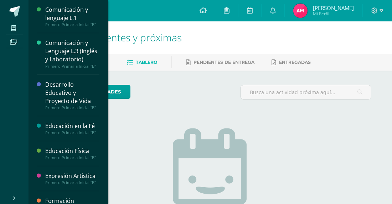
click at [87, 45] on div "Comunicación y Lenguaje L.3 (Inglés y Laboratorio)" at bounding box center [72, 51] width 54 height 25
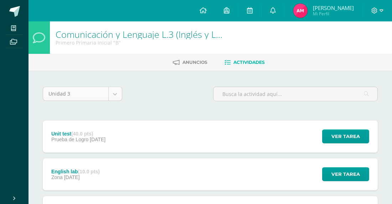
click at [115, 91] on body "Mis cursos Archivos Cerrar panel Comunicación y lenguaje L.1 Primero Primaria I…" at bounding box center [196, 194] width 392 height 389
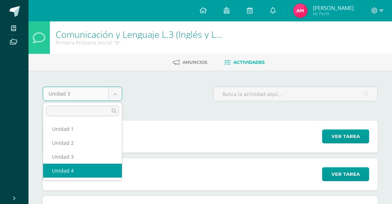
select select "Unidad 4"
